Goal: Information Seeking & Learning: Learn about a topic

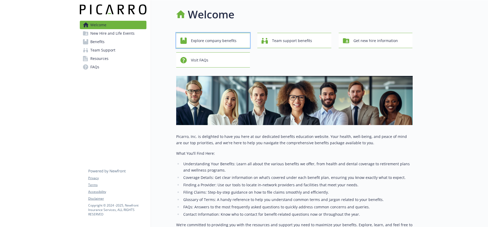
click at [231, 41] on span "Explore company benefits" at bounding box center [214, 41] width 46 height 10
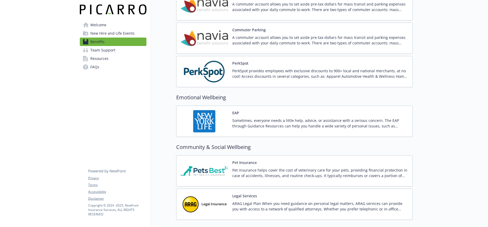
scroll to position [920, 0]
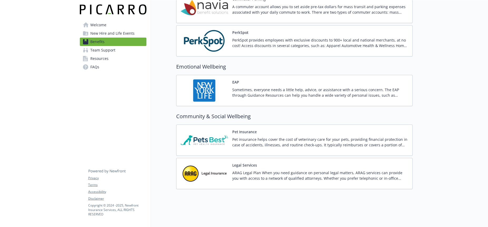
click at [224, 158] on div "Legal Services ARAG Legal Plan When you need guidance on personal legal matters…" at bounding box center [294, 173] width 236 height 31
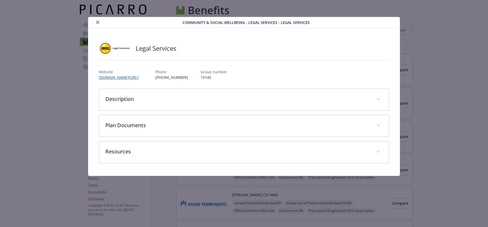
scroll to position [920, 0]
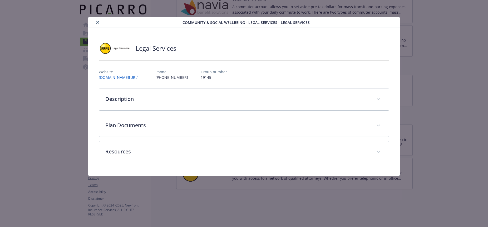
click at [98, 23] on icon "close" at bounding box center [97, 22] width 3 height 3
